Goal: Task Accomplishment & Management: Manage account settings

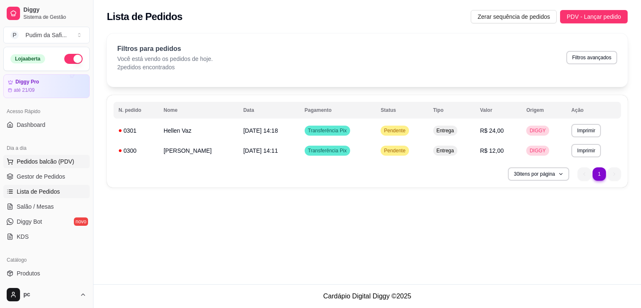
click at [47, 162] on span "Pedidos balcão (PDV)" at bounding box center [46, 161] width 58 height 8
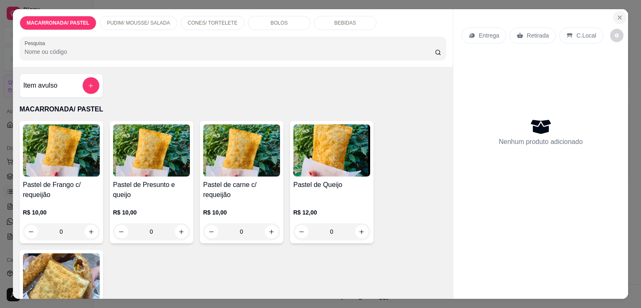
click at [616, 15] on icon "Close" at bounding box center [619, 17] width 7 height 7
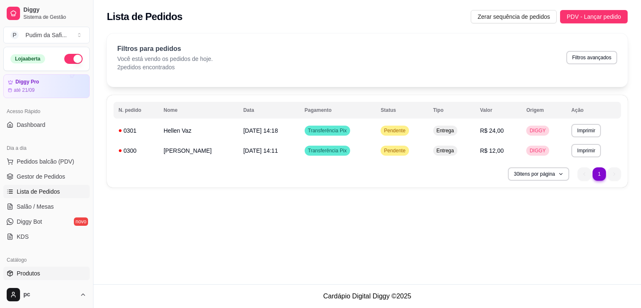
click at [35, 274] on span "Produtos" at bounding box center [28, 273] width 23 height 8
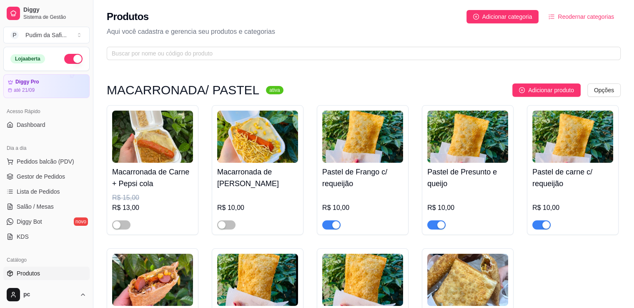
click at [361, 161] on img at bounding box center [362, 137] width 81 height 52
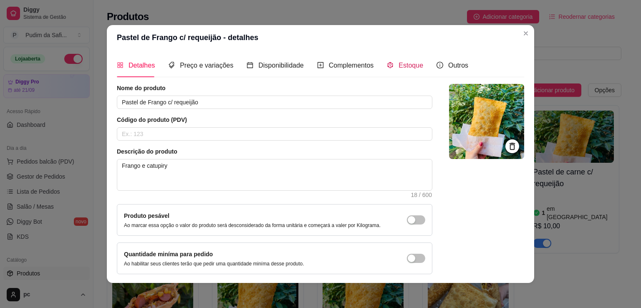
click at [404, 63] on span "Estoque" at bounding box center [410, 65] width 25 height 7
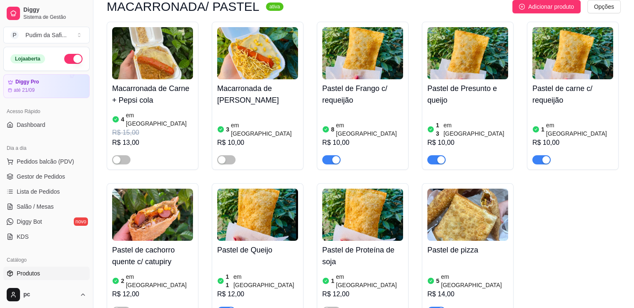
scroll to position [100, 0]
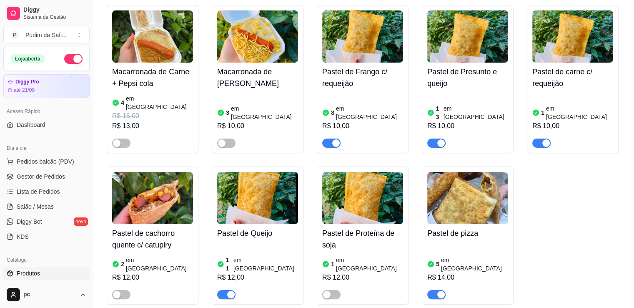
click at [553, 44] on img at bounding box center [573, 36] width 81 height 52
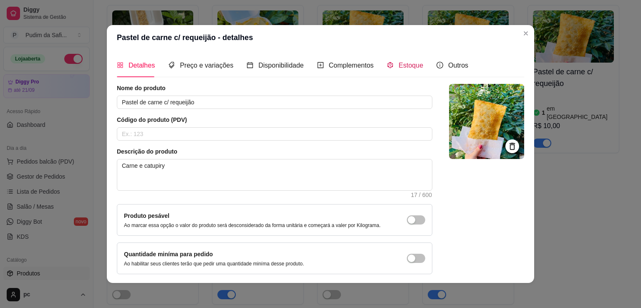
click at [400, 62] on span "Estoque" at bounding box center [410, 65] width 25 height 7
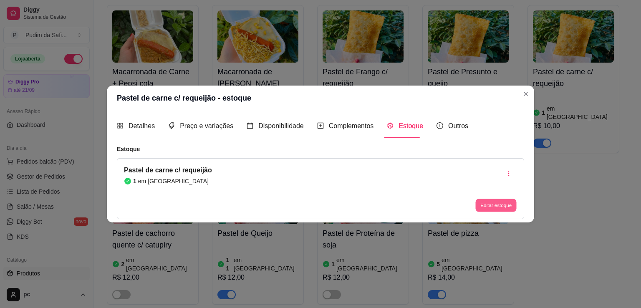
click at [481, 203] on button "Editar estoque" at bounding box center [495, 205] width 41 height 13
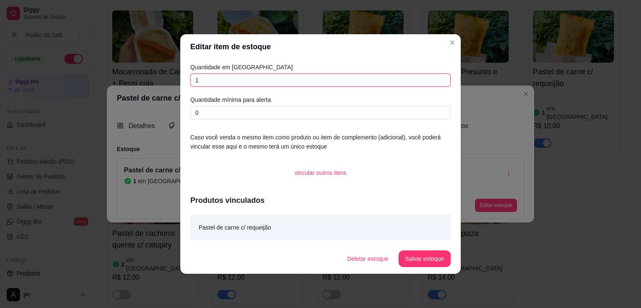
click at [214, 84] on input "1" at bounding box center [320, 79] width 260 height 13
click at [436, 254] on button "Salvar estoque" at bounding box center [424, 258] width 52 height 17
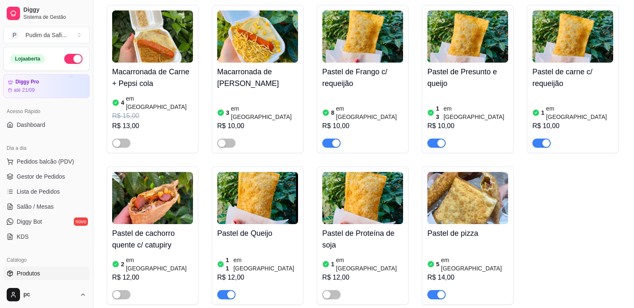
click at [541, 138] on button "button" at bounding box center [542, 142] width 18 height 9
